Goal: Task Accomplishment & Management: Complete application form

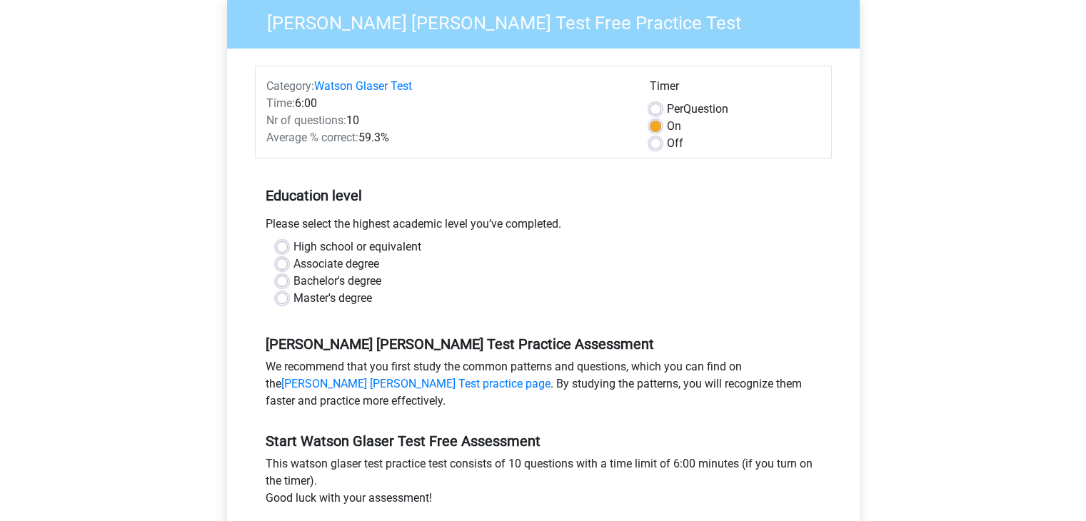
scroll to position [137, 0]
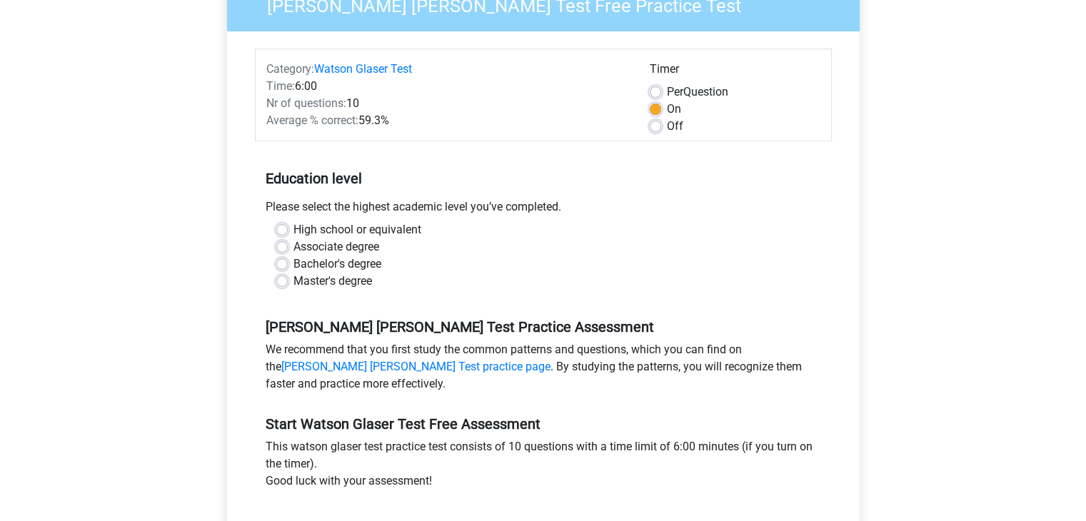
click at [366, 226] on label "High school or equivalent" at bounding box center [358, 229] width 128 height 17
click at [288, 226] on input "High school or equivalent" at bounding box center [281, 228] width 11 height 14
radio input "true"
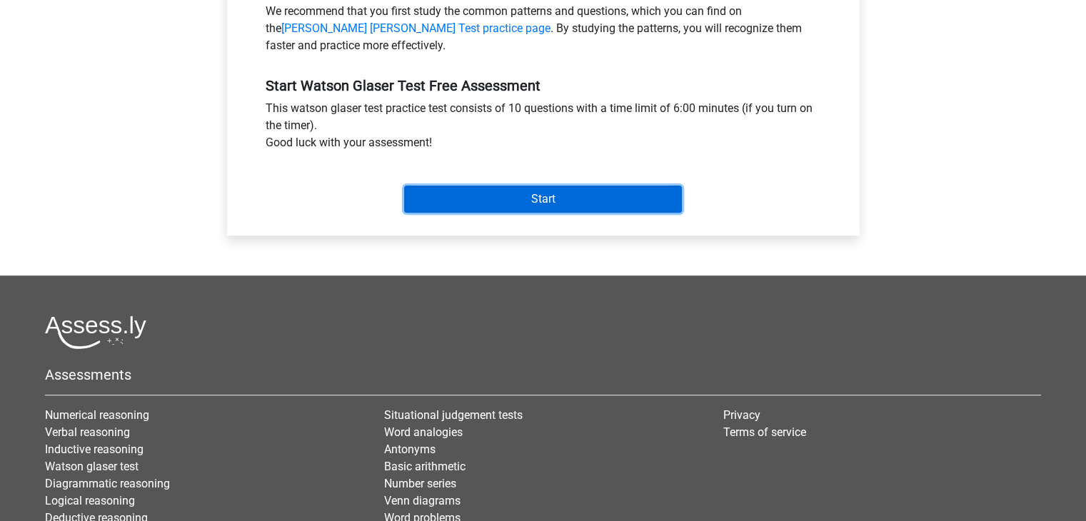
click at [580, 192] on input "Start" at bounding box center [543, 199] width 278 height 27
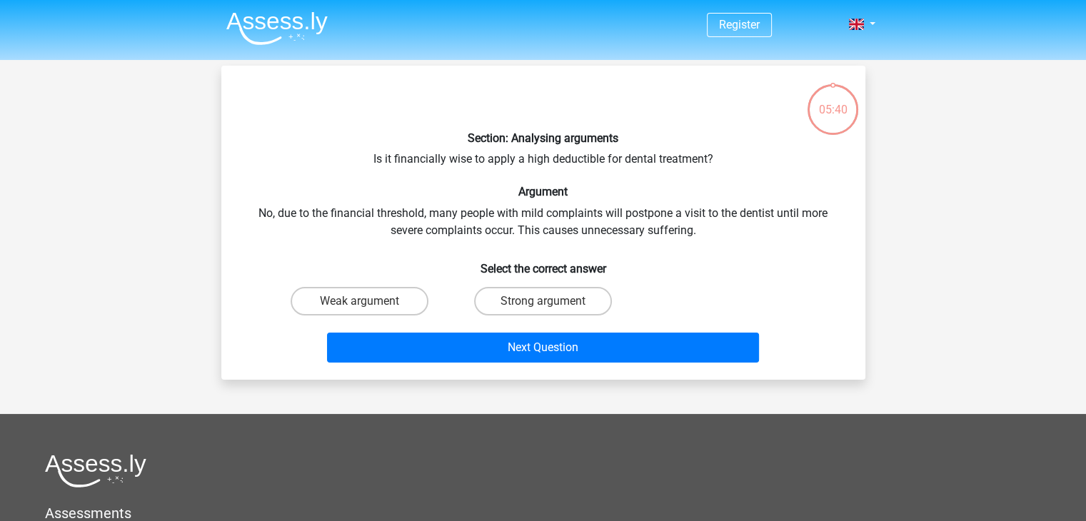
click at [568, 164] on div "Section: Analysing arguments Is it financially wise to apply a high deductible …" at bounding box center [543, 222] width 633 height 291
copy div "deductible"
click at [559, 211] on div "Section: Analysing arguments Is it financially wise to apply a high deductible …" at bounding box center [543, 222] width 633 height 291
click at [545, 298] on label "Strong argument" at bounding box center [543, 301] width 138 height 29
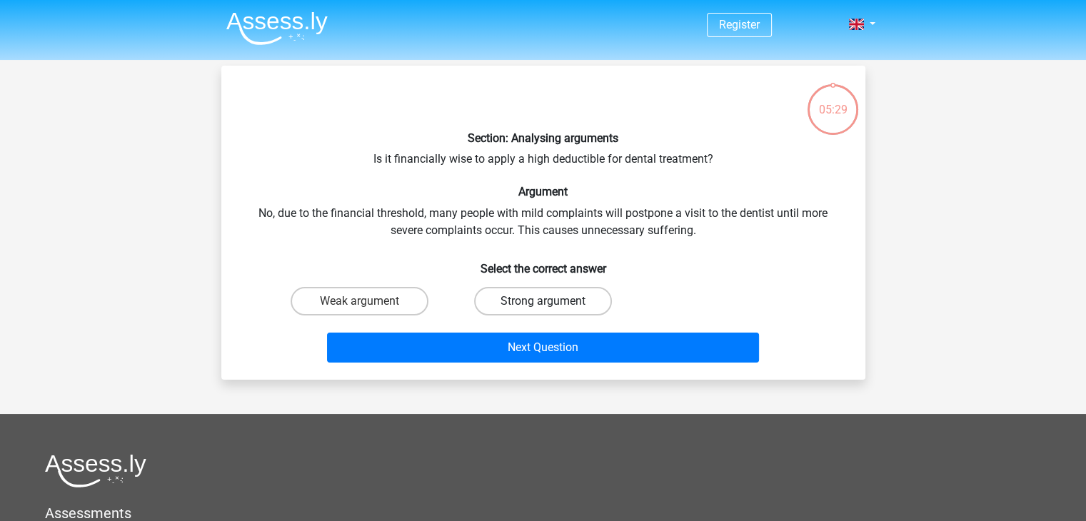
click at [545, 301] on input "Strong argument" at bounding box center [547, 305] width 9 height 9
radio input "true"
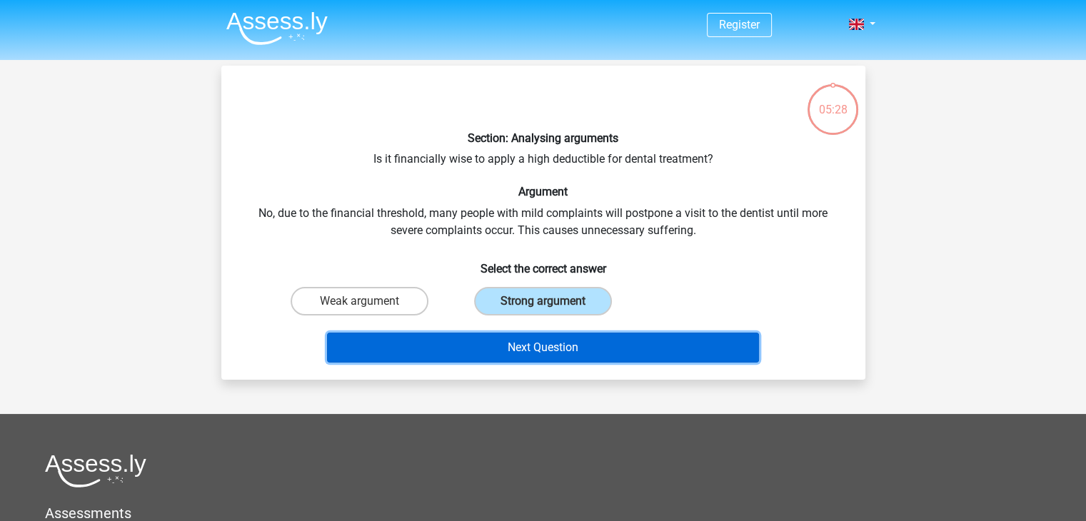
click at [535, 361] on button "Next Question" at bounding box center [543, 348] width 432 height 30
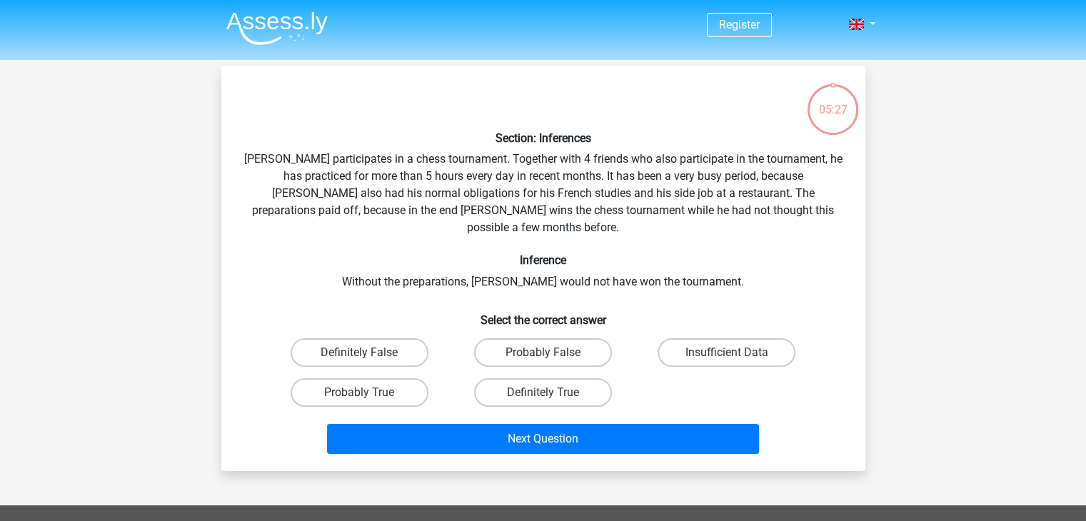
scroll to position [66, 0]
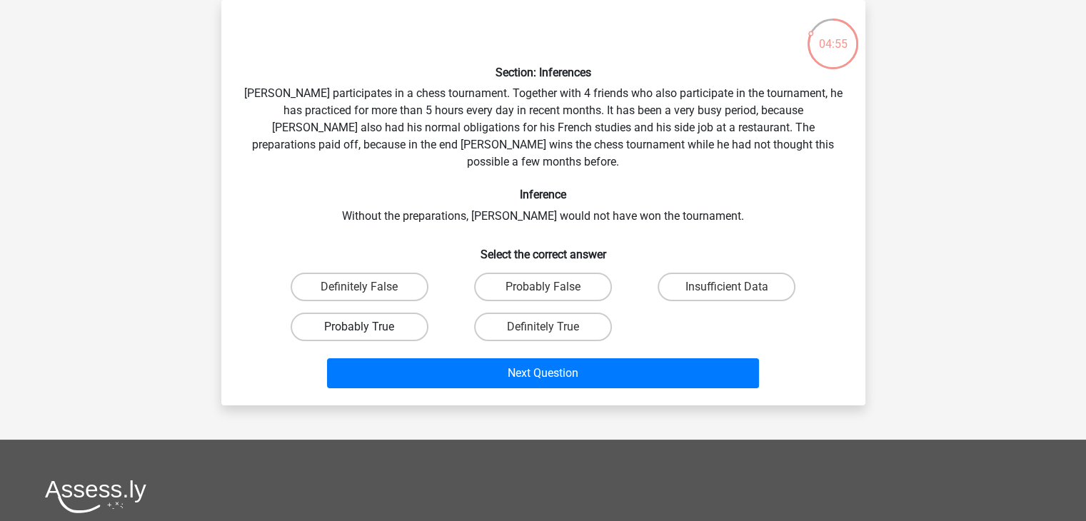
click at [369, 315] on label "Probably True" at bounding box center [360, 327] width 138 height 29
click at [369, 327] on input "Probably True" at bounding box center [363, 331] width 9 height 9
radio input "true"
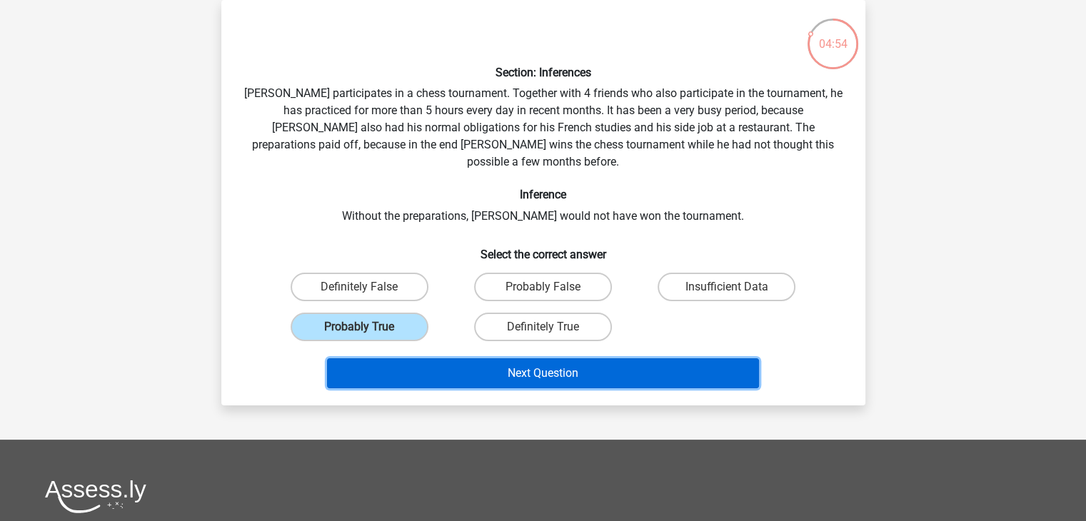
click at [472, 360] on button "Next Question" at bounding box center [543, 374] width 432 height 30
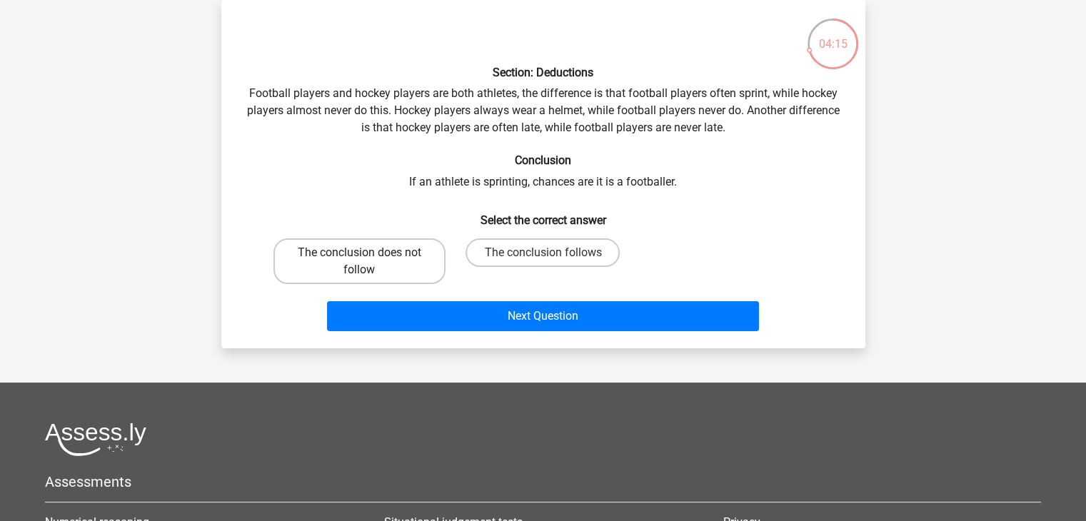
click at [360, 264] on label "The conclusion does not follow" at bounding box center [360, 262] width 172 height 46
click at [360, 262] on input "The conclusion does not follow" at bounding box center [363, 257] width 9 height 9
radio input "true"
click at [422, 300] on div "Next Question" at bounding box center [543, 313] width 598 height 47
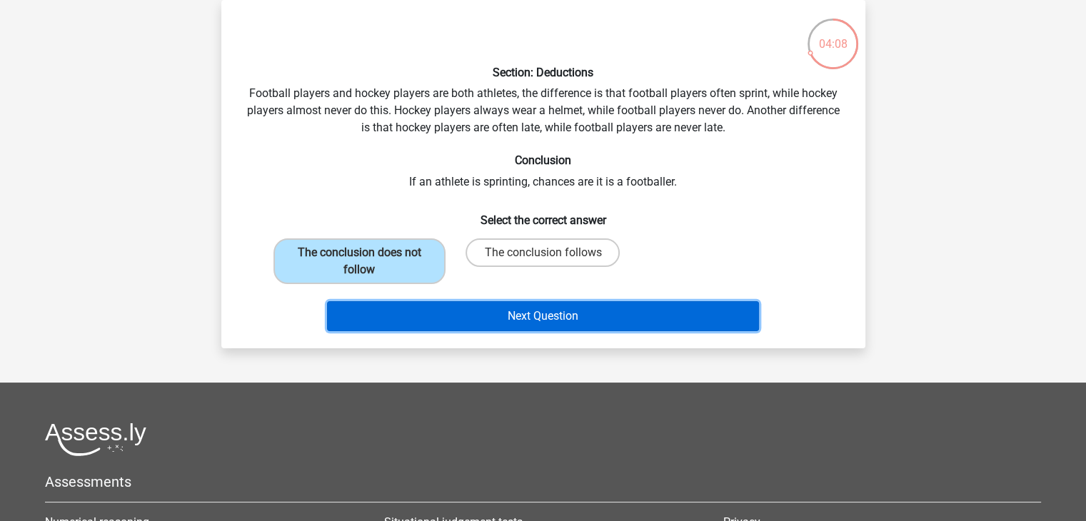
click at [547, 316] on button "Next Question" at bounding box center [543, 316] width 432 height 30
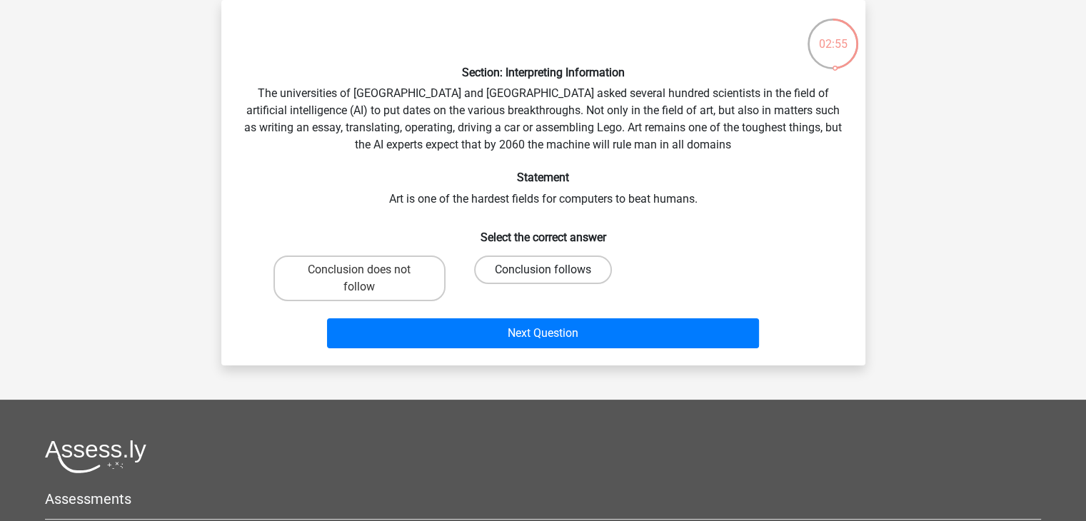
click at [523, 276] on label "Conclusion follows" at bounding box center [543, 270] width 138 height 29
click at [543, 276] on input "Conclusion follows" at bounding box center [547, 274] width 9 height 9
radio input "true"
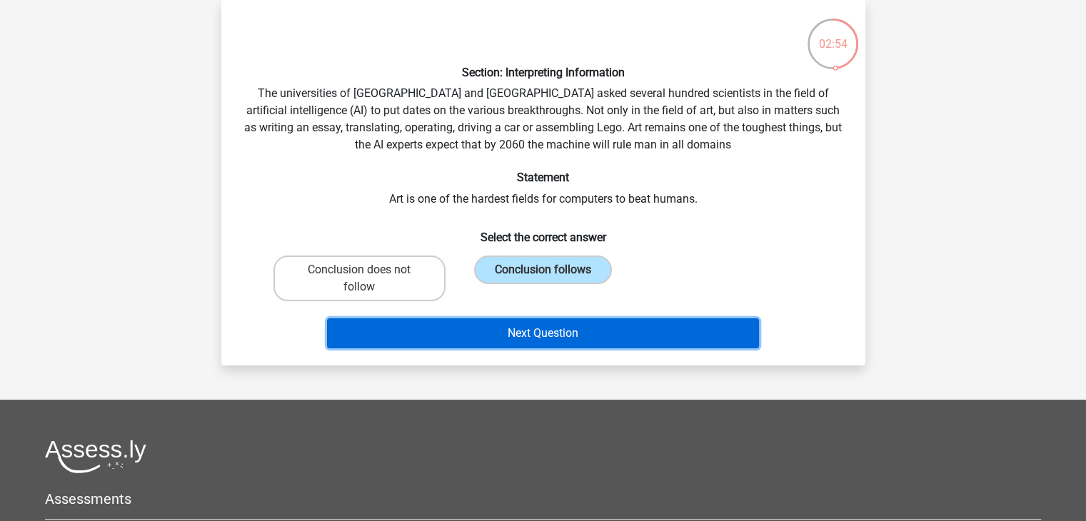
click at [516, 342] on button "Next Question" at bounding box center [543, 334] width 432 height 30
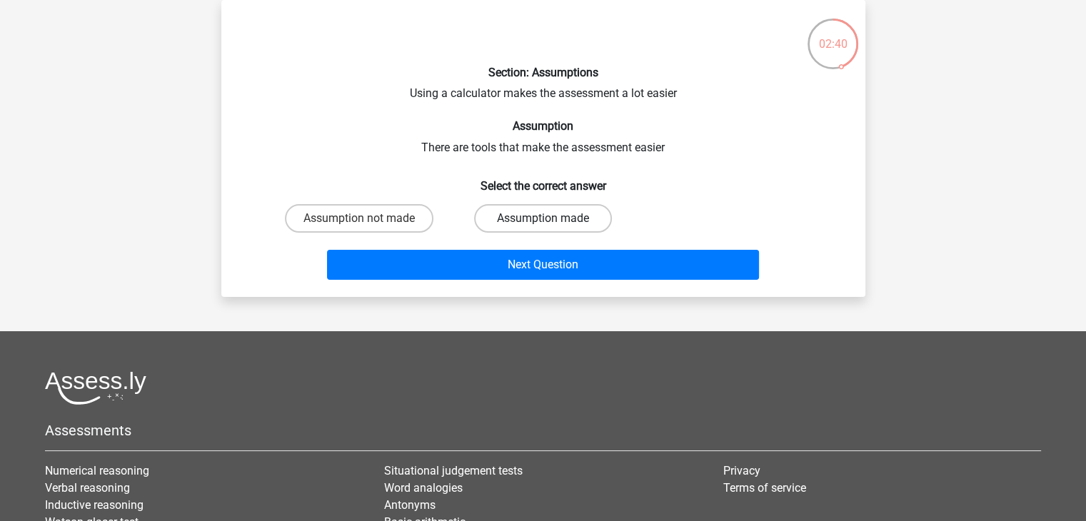
click at [521, 219] on label "Assumption made" at bounding box center [543, 218] width 138 height 29
click at [543, 219] on input "Assumption made" at bounding box center [547, 223] width 9 height 9
radio input "true"
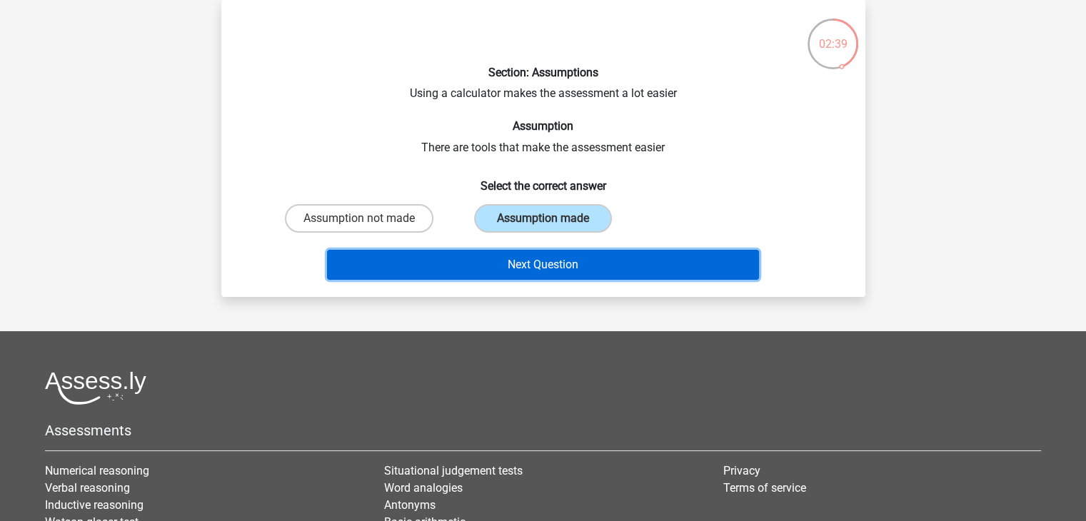
click at [506, 263] on button "Next Question" at bounding box center [543, 265] width 432 height 30
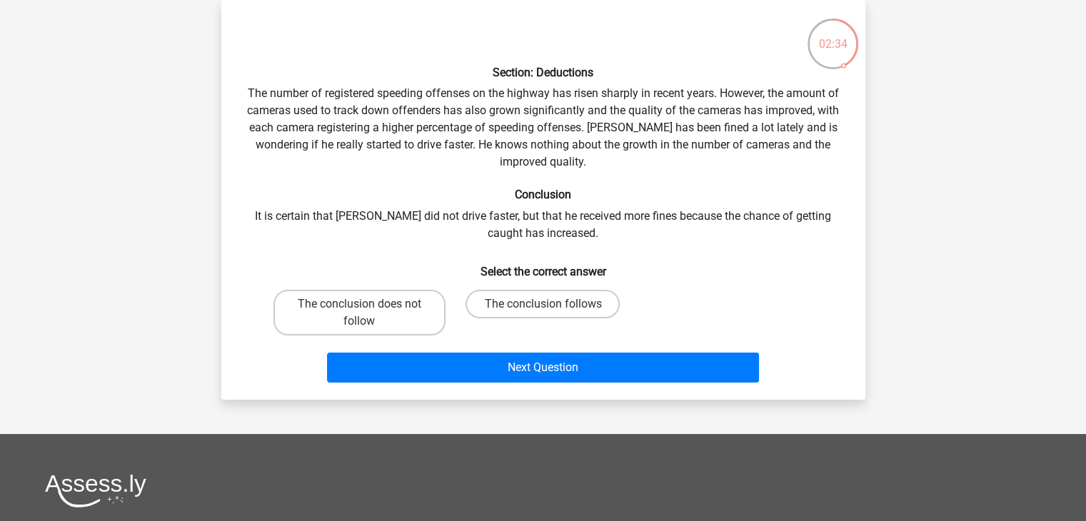
scroll to position [0, 0]
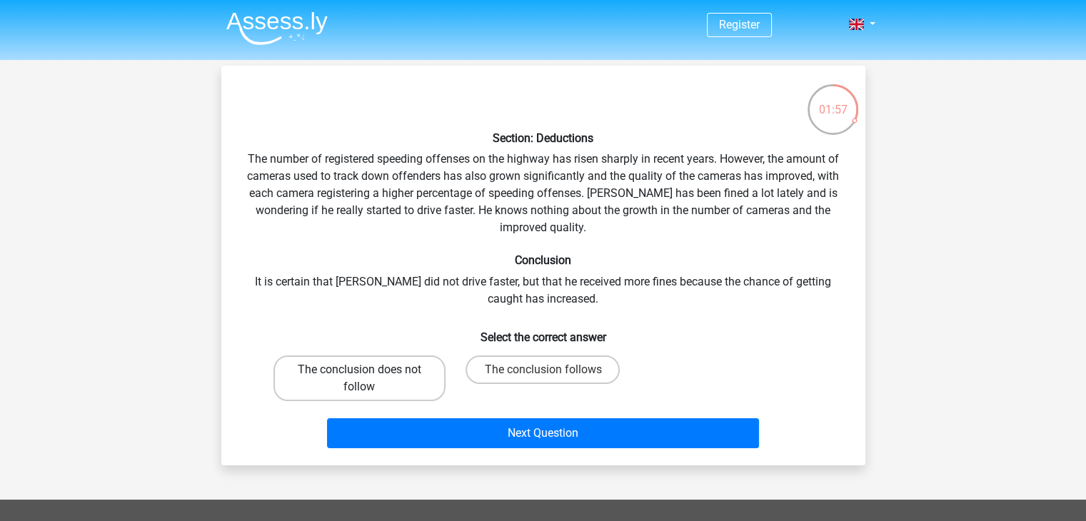
click at [405, 382] on label "The conclusion does not follow" at bounding box center [360, 379] width 172 height 46
click at [369, 379] on input "The conclusion does not follow" at bounding box center [363, 374] width 9 height 9
radio input "true"
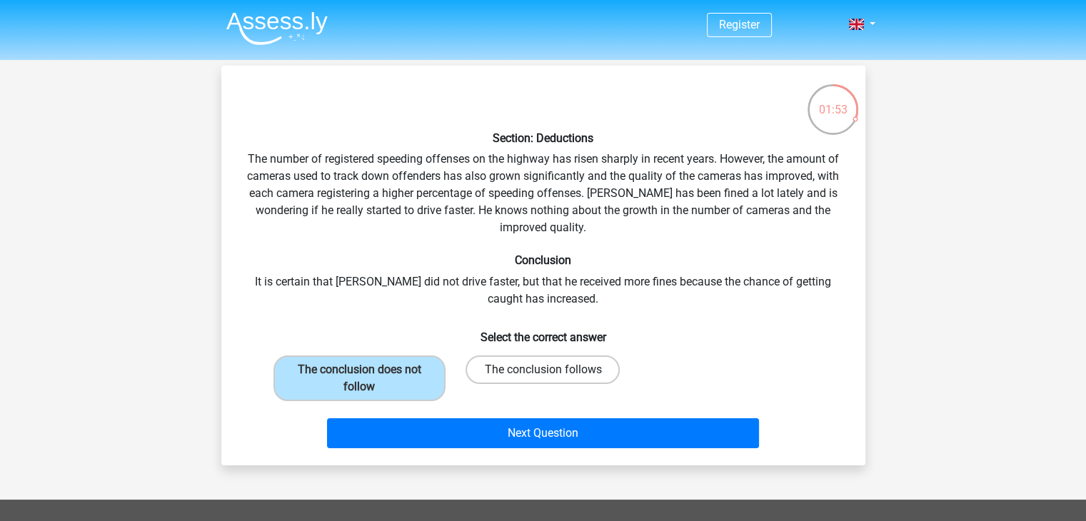
click at [508, 381] on label "The conclusion follows" at bounding box center [543, 370] width 154 height 29
click at [543, 379] on input "The conclusion follows" at bounding box center [547, 374] width 9 height 9
radio input "true"
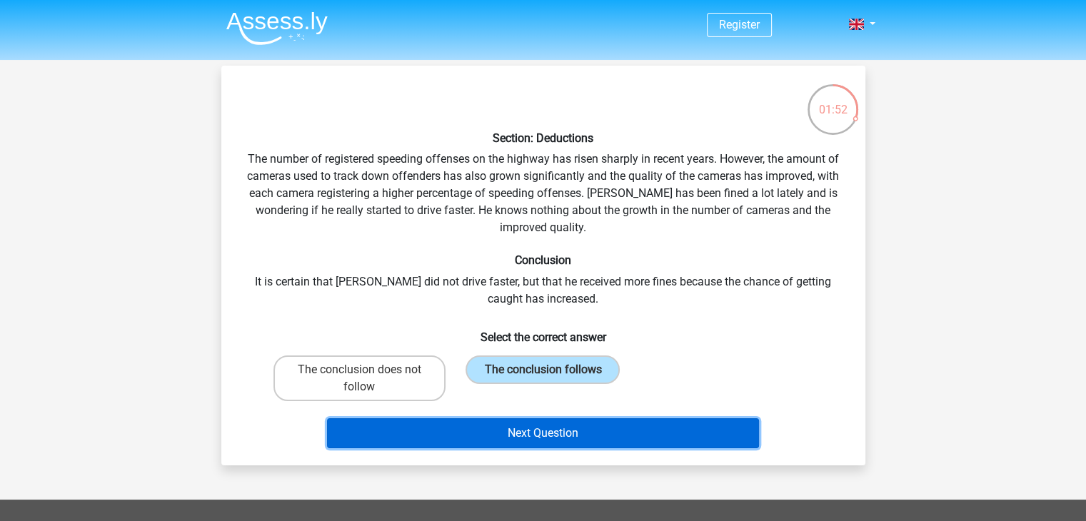
click at [480, 439] on button "Next Question" at bounding box center [543, 434] width 432 height 30
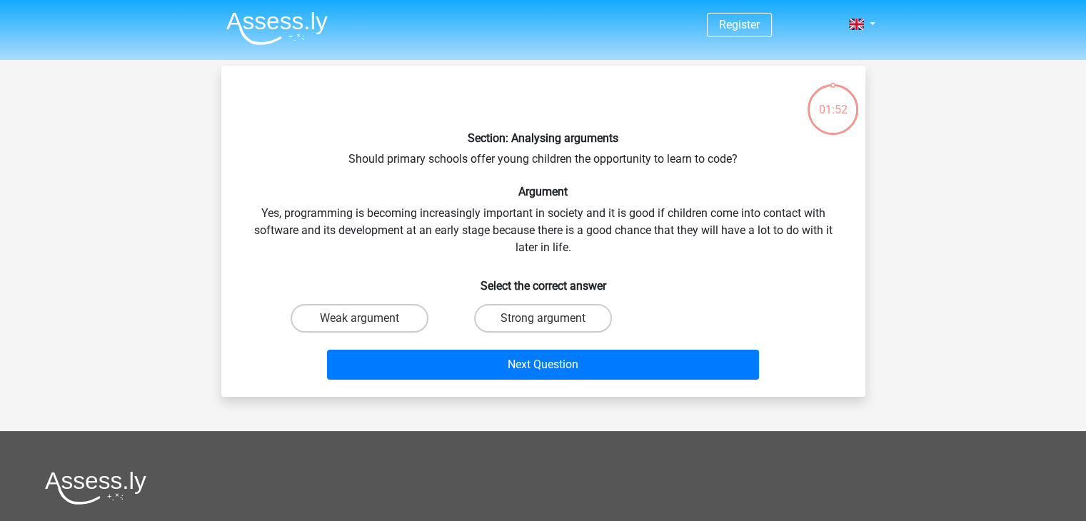
scroll to position [66, 0]
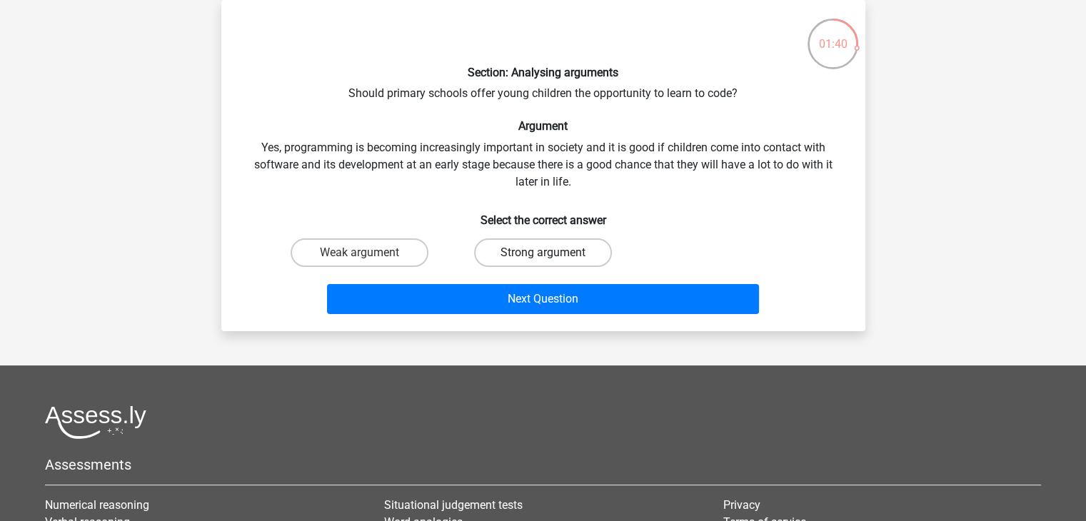
click at [527, 252] on label "Strong argument" at bounding box center [543, 253] width 138 height 29
click at [543, 253] on input "Strong argument" at bounding box center [547, 257] width 9 height 9
radio input "true"
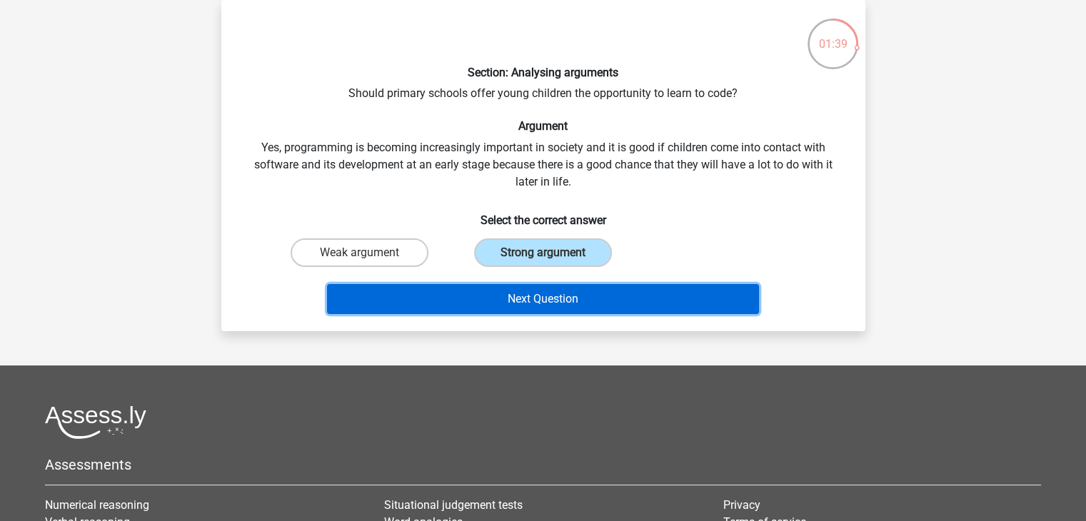
click at [513, 298] on button "Next Question" at bounding box center [543, 299] width 432 height 30
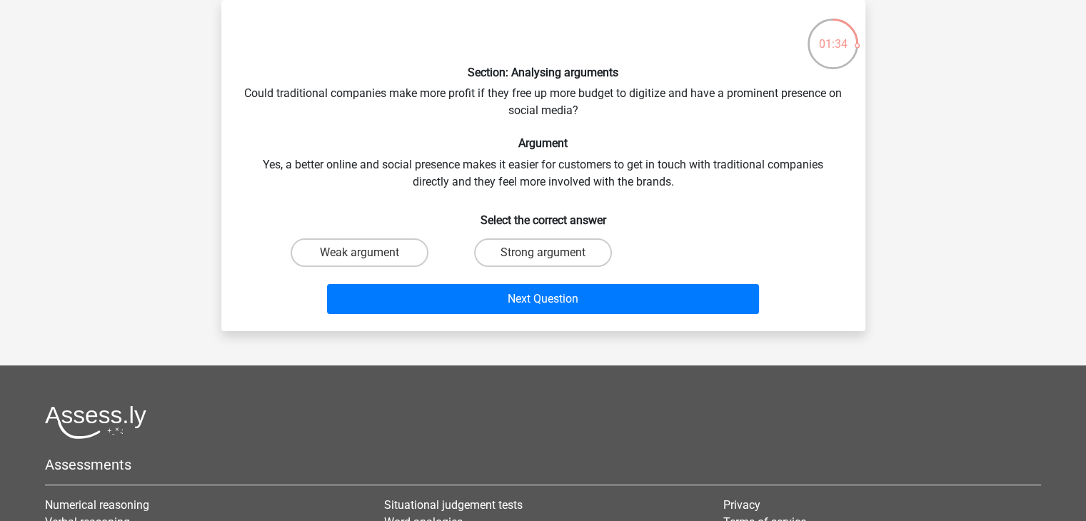
scroll to position [0, 0]
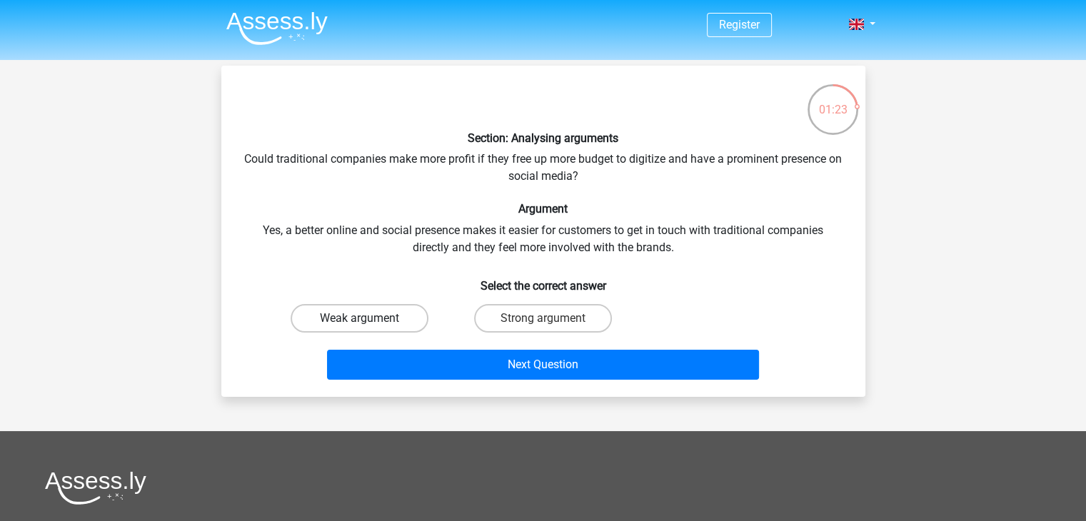
click at [379, 323] on label "Weak argument" at bounding box center [360, 318] width 138 height 29
click at [369, 323] on input "Weak argument" at bounding box center [363, 323] width 9 height 9
radio input "true"
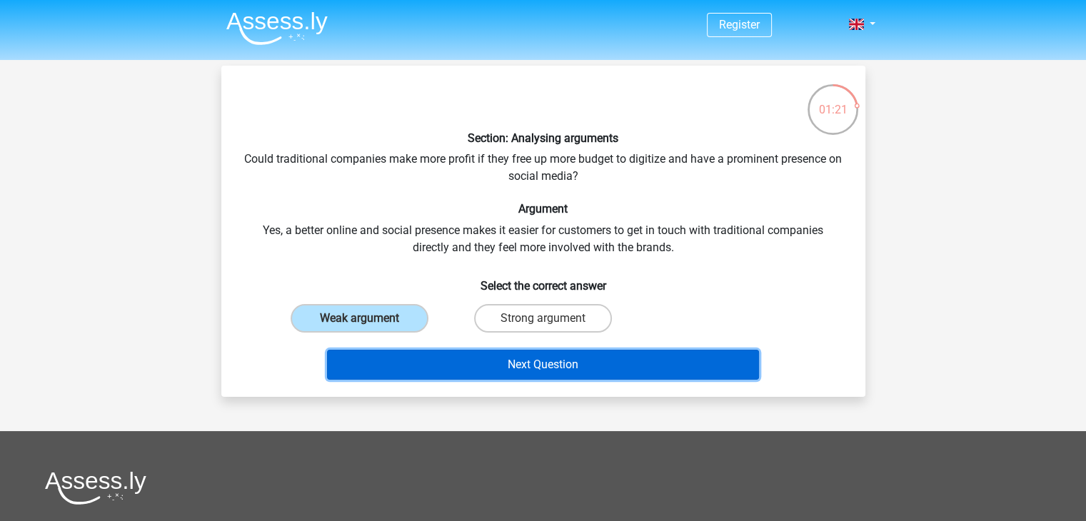
click at [461, 363] on button "Next Question" at bounding box center [543, 365] width 432 height 30
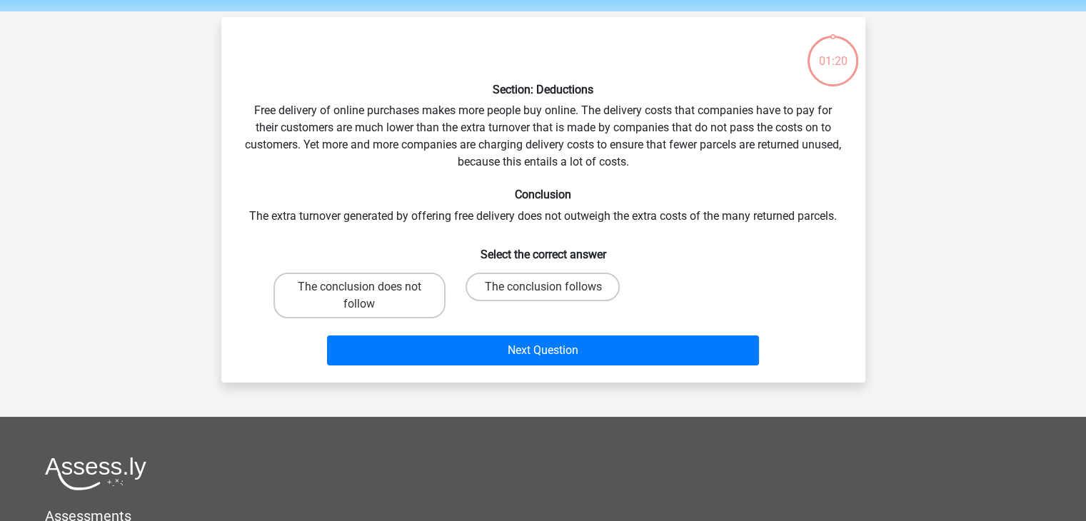
scroll to position [66, 0]
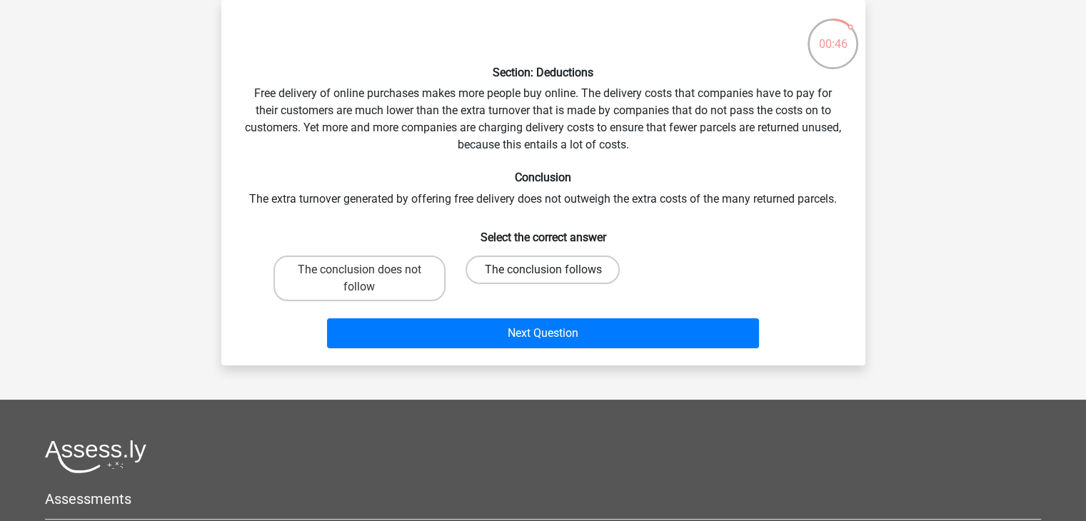
click at [489, 280] on label "The conclusion follows" at bounding box center [543, 270] width 154 height 29
click at [543, 279] on input "The conclusion follows" at bounding box center [547, 274] width 9 height 9
radio input "true"
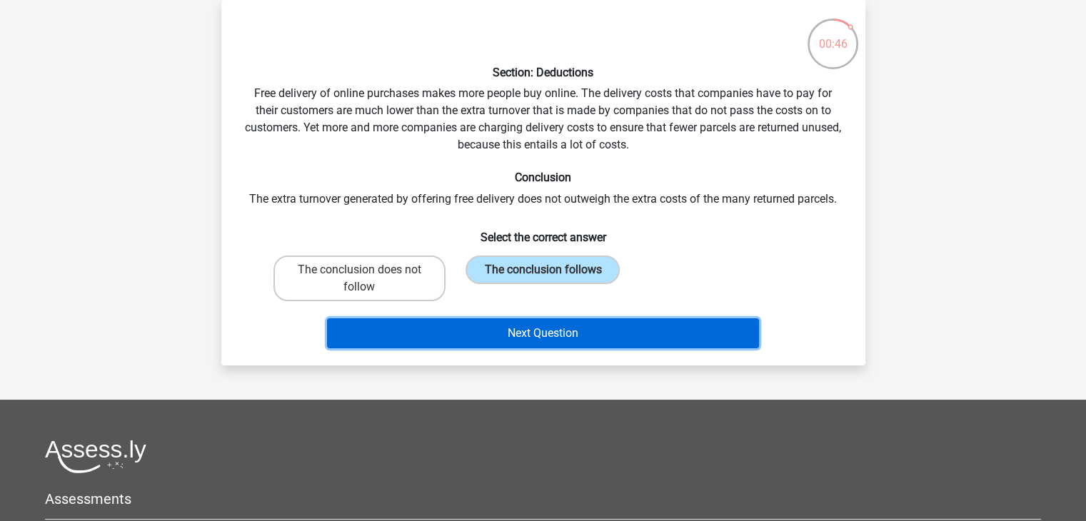
click at [496, 346] on button "Next Question" at bounding box center [543, 334] width 432 height 30
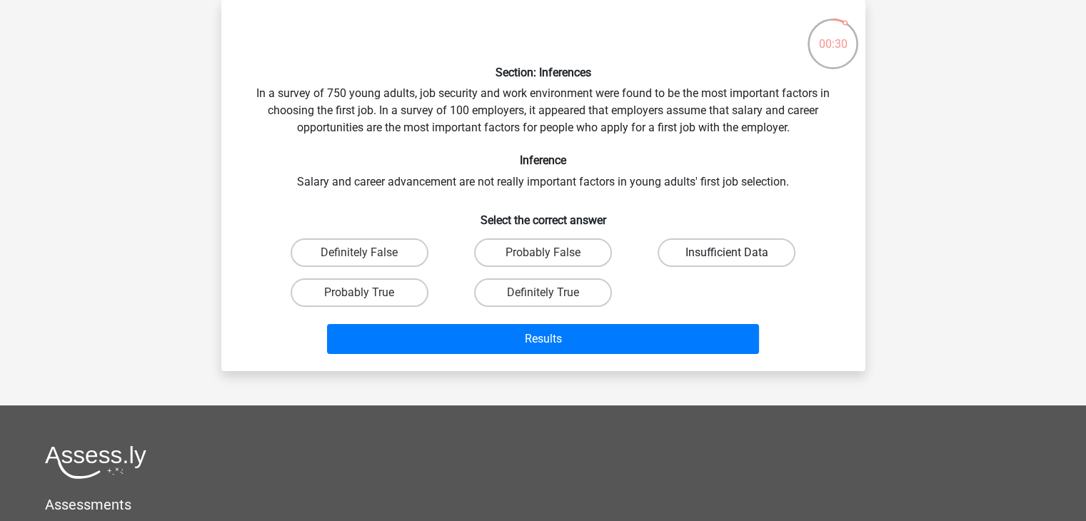
click at [701, 259] on label "Insufficient Data" at bounding box center [727, 253] width 138 height 29
click at [727, 259] on input "Insufficient Data" at bounding box center [731, 257] width 9 height 9
radio input "true"
click at [394, 284] on label "Probably True" at bounding box center [360, 293] width 138 height 29
click at [369, 293] on input "Probably True" at bounding box center [363, 297] width 9 height 9
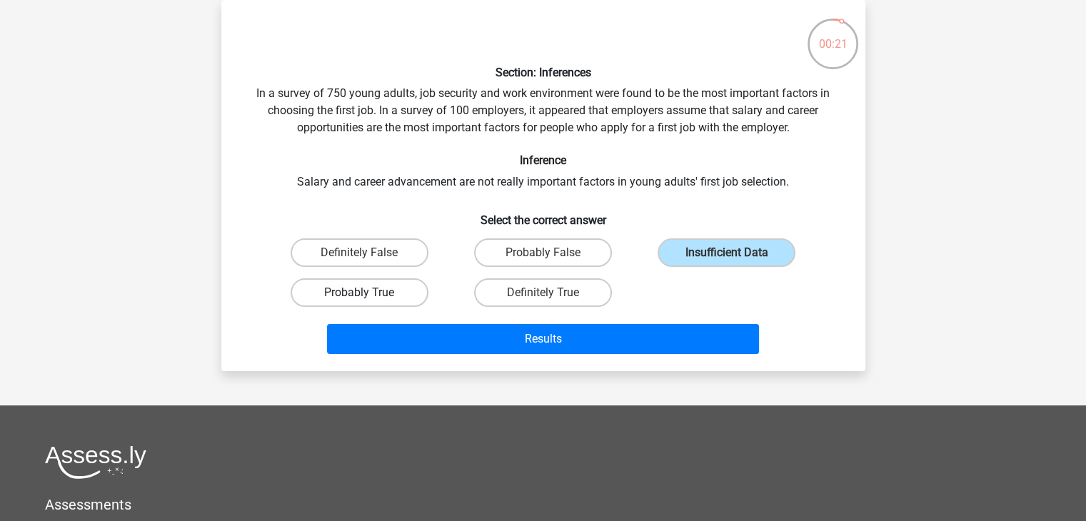
radio input "true"
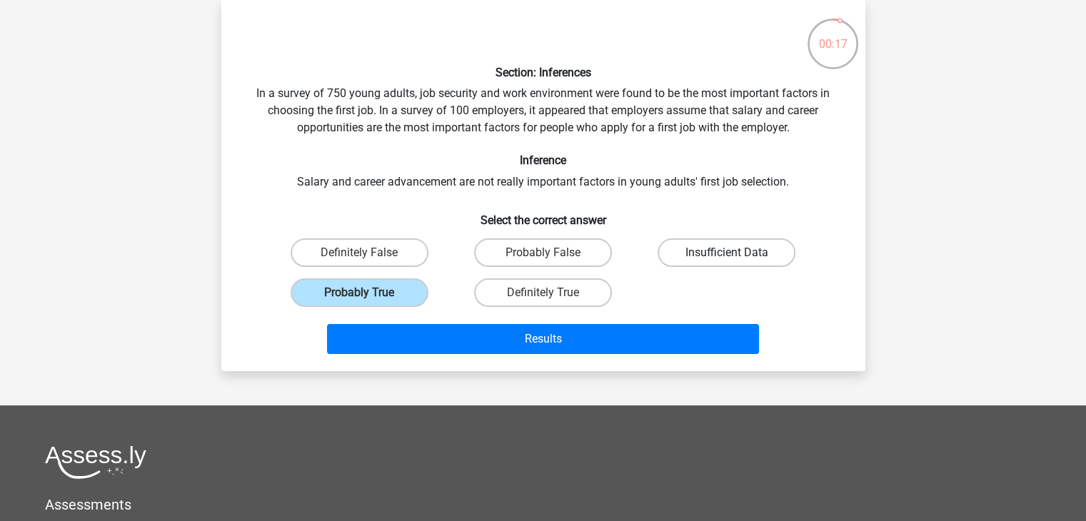
click at [711, 251] on label "Insufficient Data" at bounding box center [727, 253] width 138 height 29
click at [727, 253] on input "Insufficient Data" at bounding box center [731, 257] width 9 height 9
radio input "true"
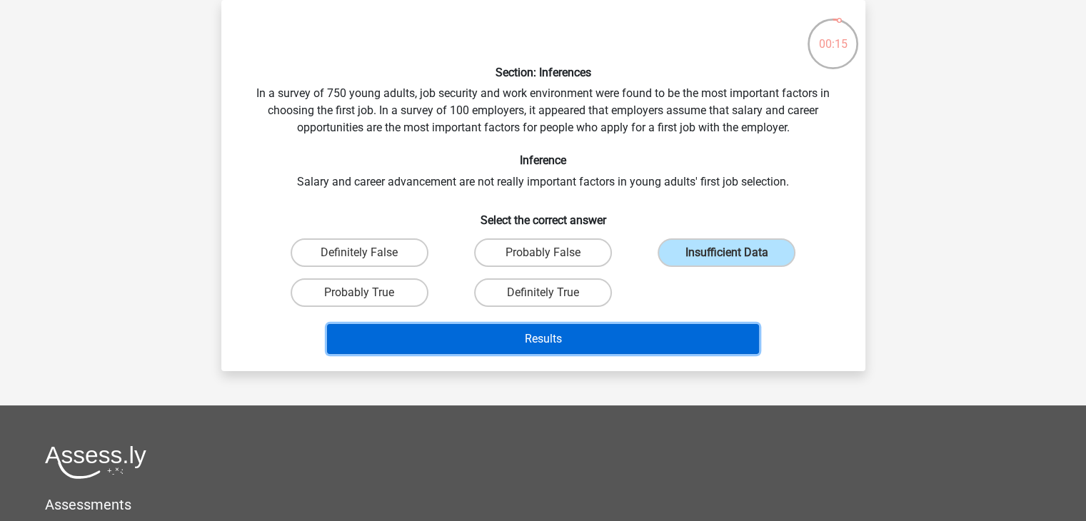
click at [616, 346] on button "Results" at bounding box center [543, 339] width 432 height 30
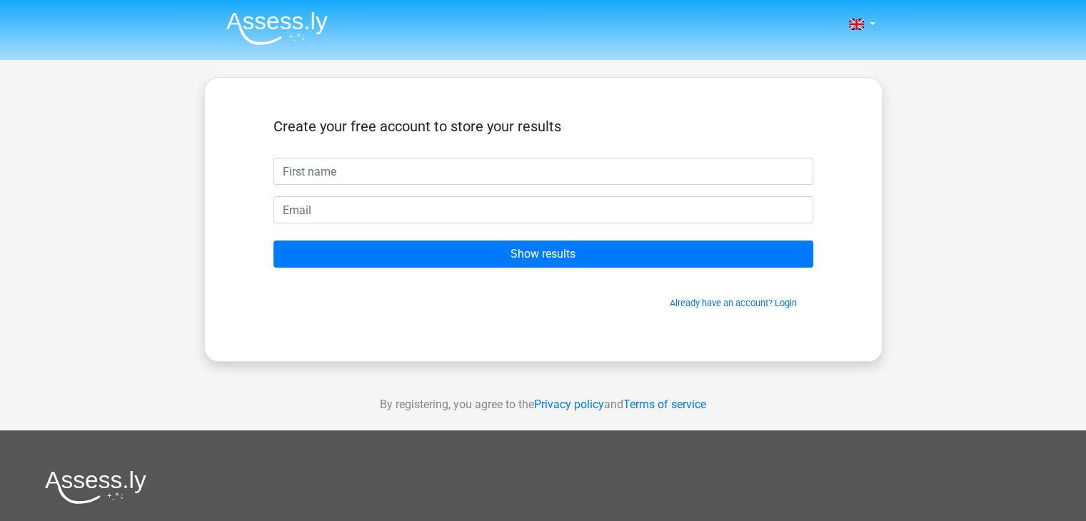
click at [587, 174] on input "text" at bounding box center [544, 171] width 540 height 27
type input "Patience"
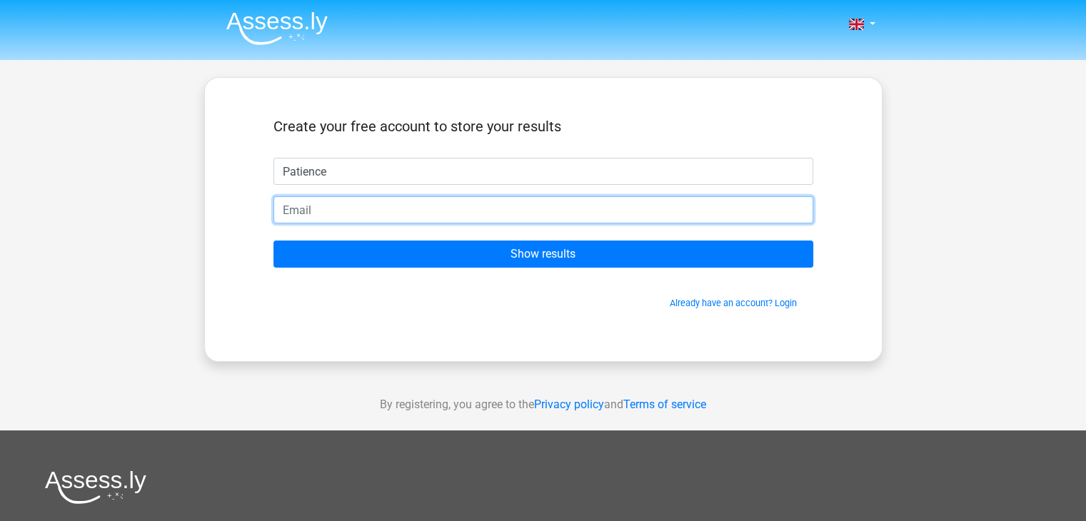
click at [427, 204] on input "email" at bounding box center [544, 209] width 540 height 27
type input "patienceisabellaa@gmail.com"
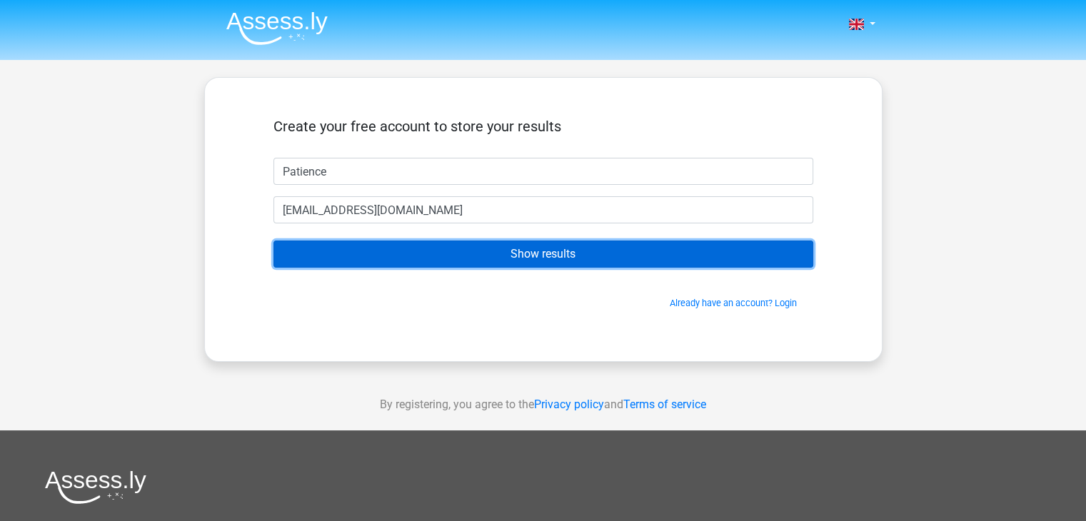
click at [466, 245] on input "Show results" at bounding box center [544, 254] width 540 height 27
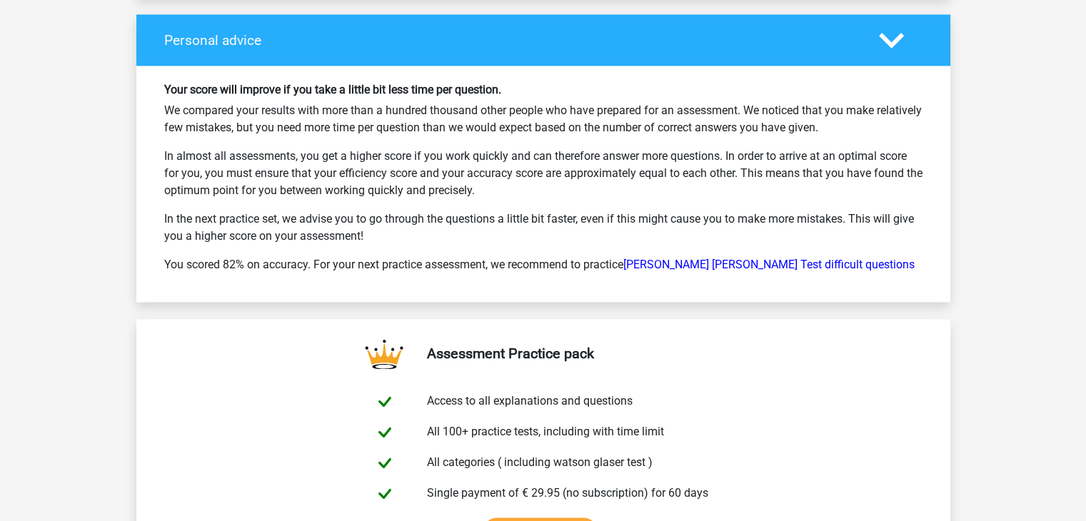
scroll to position [2152, 0]
